Goal: Transaction & Acquisition: Purchase product/service

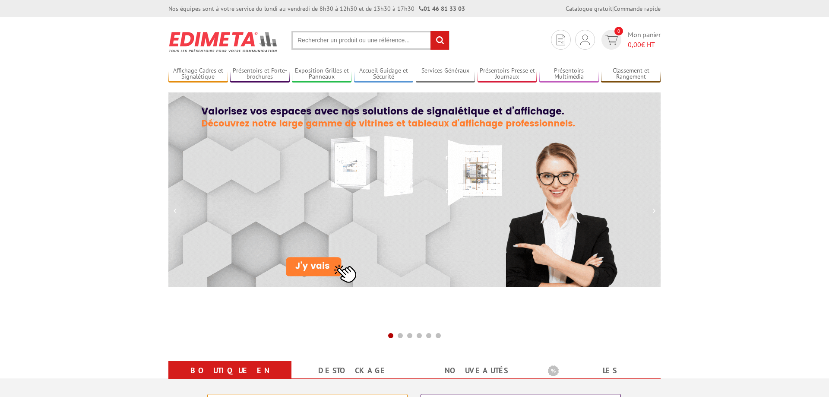
click at [360, 33] on input "text" at bounding box center [371, 40] width 158 height 19
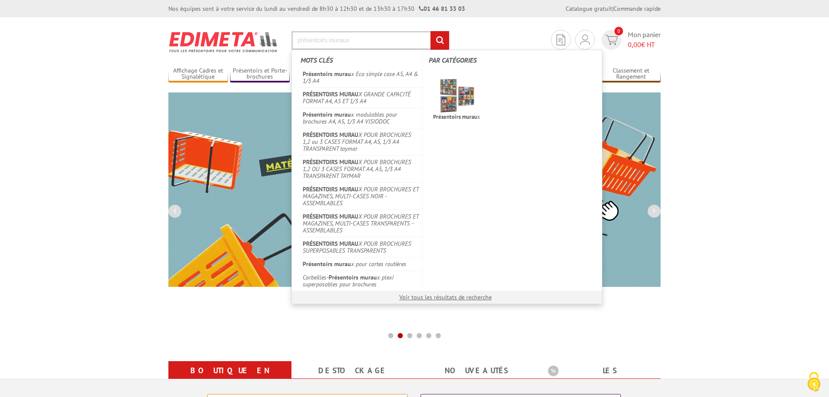
type input "présentoirs muraux"
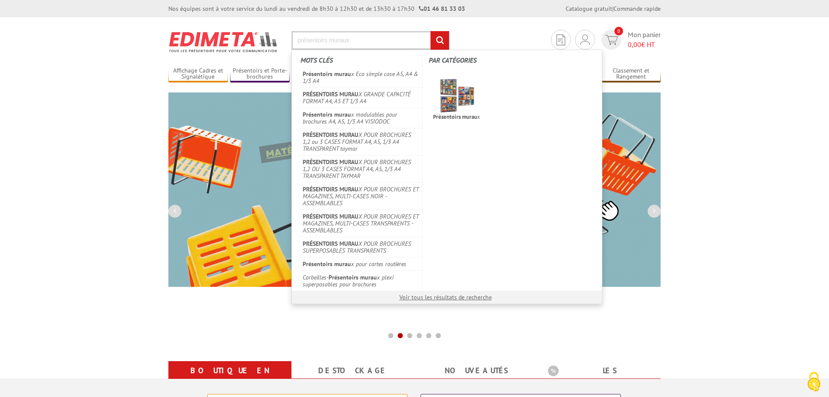
click at [431, 31] on input "rechercher" at bounding box center [440, 40] width 19 height 19
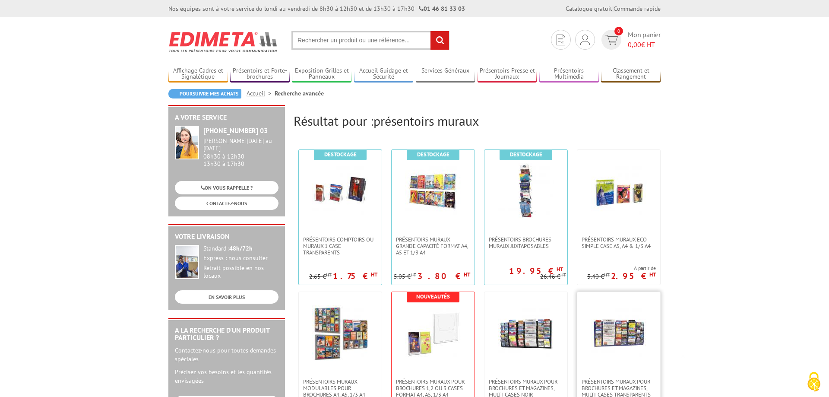
scroll to position [220, 0]
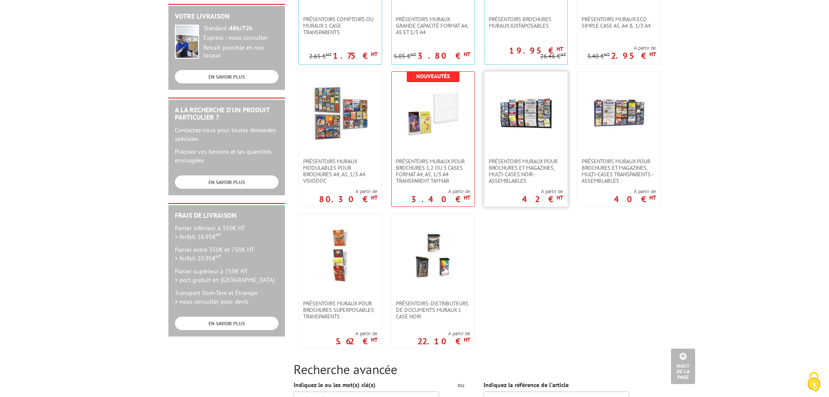
click at [526, 141] on link at bounding box center [526, 115] width 83 height 86
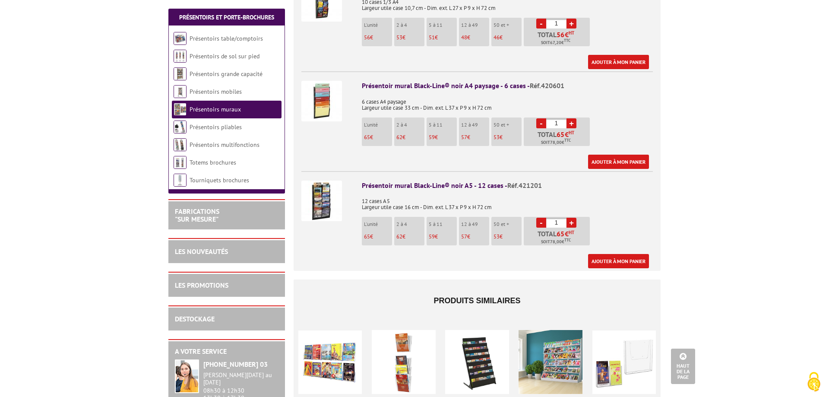
scroll to position [617, 0]
